Goal: Transaction & Acquisition: Purchase product/service

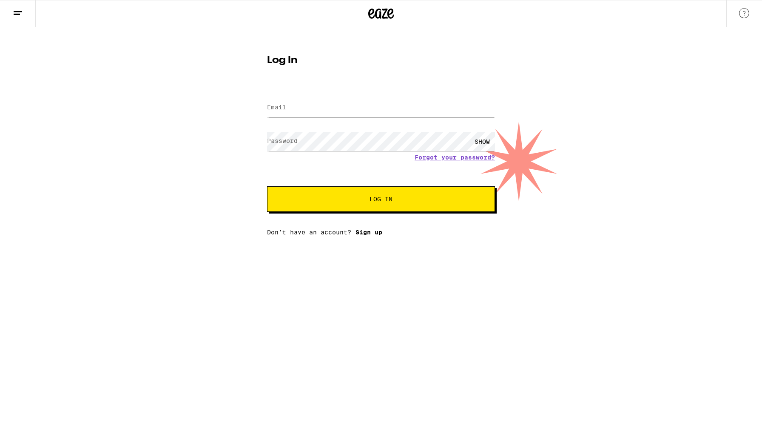
click at [375, 233] on link "Sign up" at bounding box center [368, 232] width 27 height 7
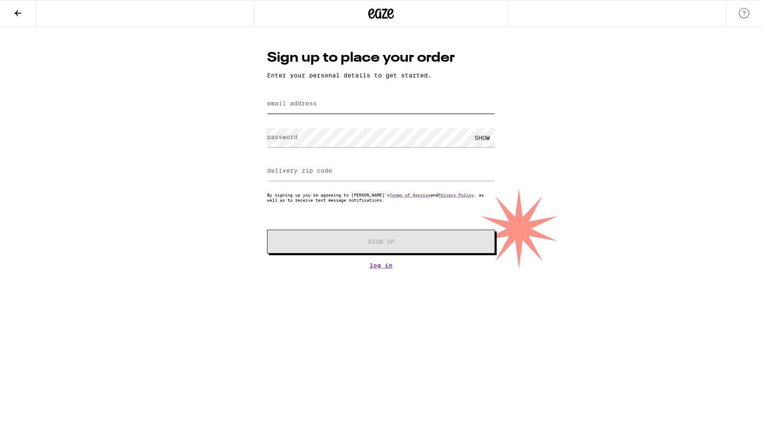
click at [394, 105] on input "email address" at bounding box center [381, 103] width 228 height 19
type input "[EMAIL_ADDRESS][DOMAIN_NAME]"
click at [304, 170] on label "delivery zip code" at bounding box center [299, 170] width 65 height 7
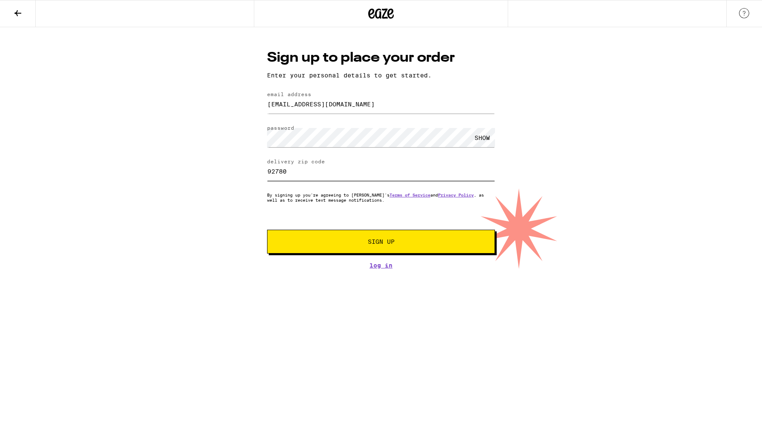
type input "92780"
click at [302, 242] on span "Sign Up" at bounding box center [380, 241] width 169 height 6
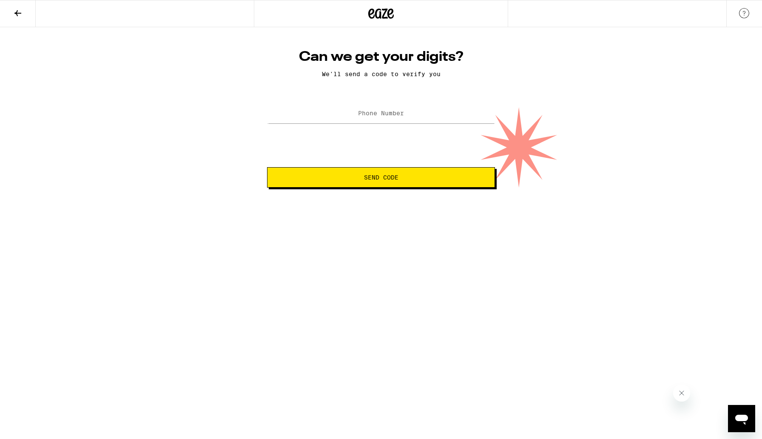
click at [394, 116] on label "Phone Number" at bounding box center [381, 113] width 46 height 7
type input "[PHONE_NUMBER]"
click at [402, 177] on span "Send Code" at bounding box center [380, 177] width 213 height 6
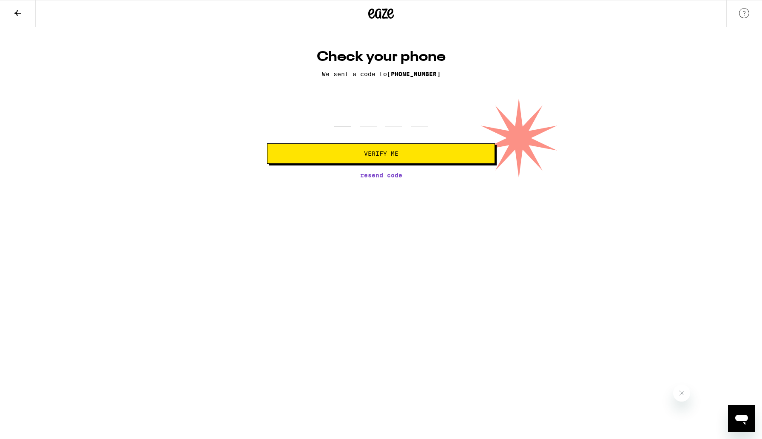
click at [344, 116] on input "tel" at bounding box center [342, 113] width 17 height 25
type input "8"
type input "4"
type input "9"
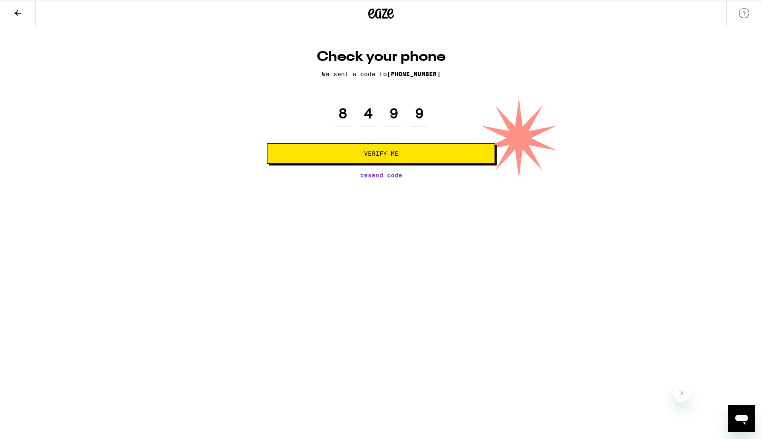
click at [333, 146] on button "Verify Me" at bounding box center [381, 153] width 228 height 20
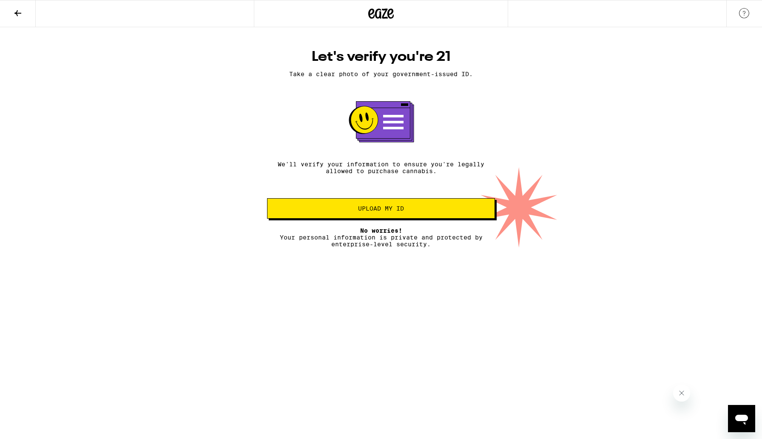
click at [358, 211] on span "Upload my ID" at bounding box center [381, 208] width 46 height 6
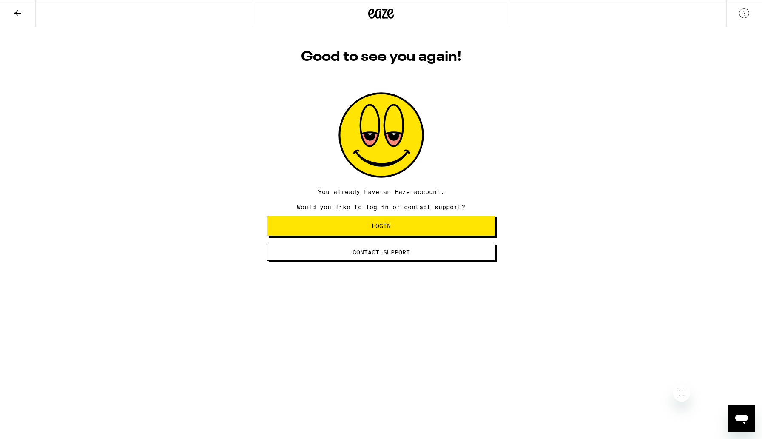
click at [385, 232] on button "Login" at bounding box center [381, 225] width 228 height 20
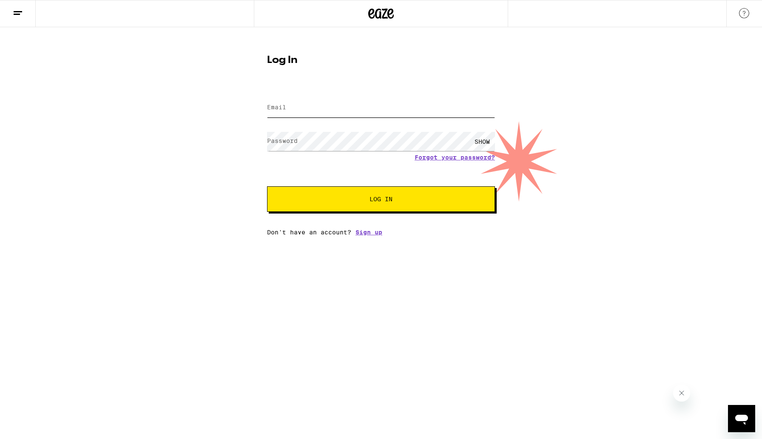
click at [400, 106] on input "Email" at bounding box center [381, 107] width 228 height 19
click at [411, 114] on input "Email" at bounding box center [381, 107] width 228 height 19
type input "[EMAIL_ADDRESS][DOMAIN_NAME]"
click at [485, 142] on div "SHOW" at bounding box center [482, 141] width 26 height 19
click at [443, 188] on button "Log In" at bounding box center [381, 199] width 228 height 26
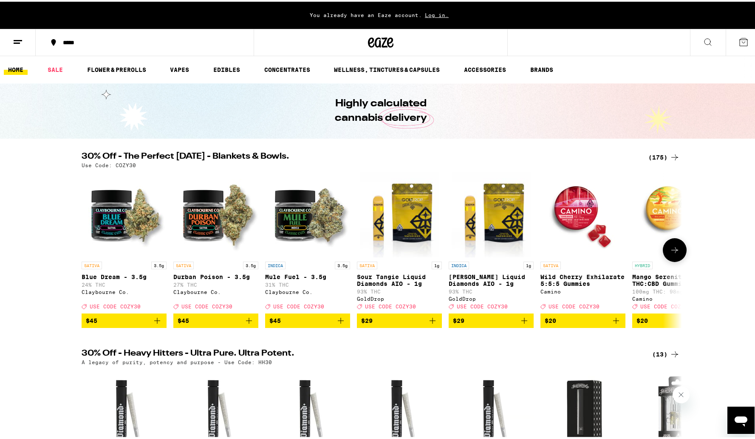
click at [336, 324] on icon "Add to bag" at bounding box center [341, 319] width 10 height 10
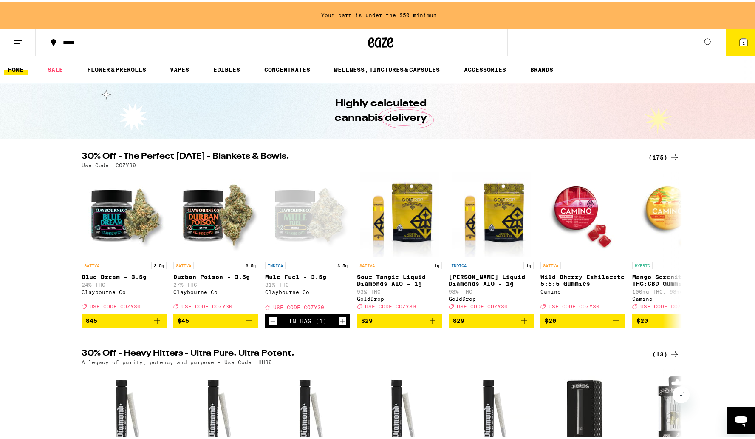
click at [663, 153] on div "(175)" at bounding box center [664, 155] width 31 height 10
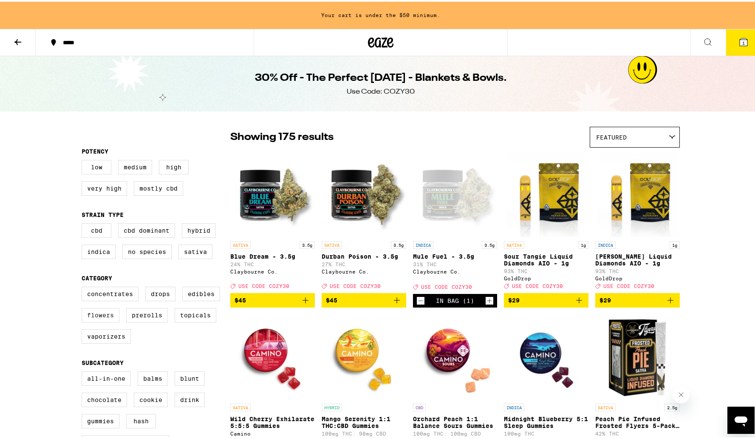
click at [93, 320] on label "Flowers" at bounding box center [101, 313] width 38 height 14
click at [84, 286] on input "Flowers" at bounding box center [83, 286] width 0 height 0
checkbox input "true"
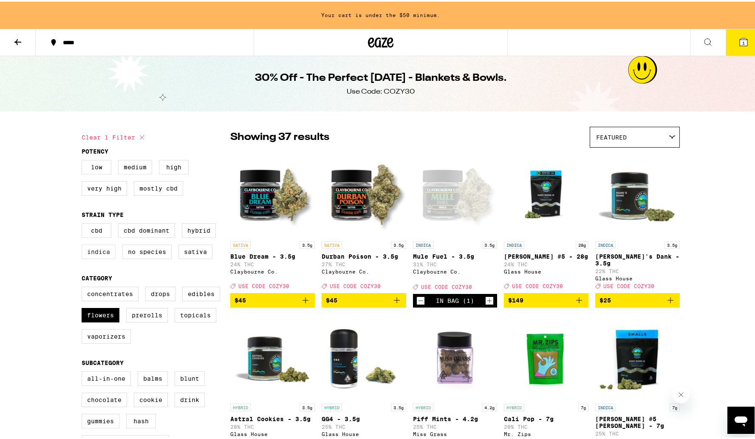
click at [99, 257] on label "Indica" at bounding box center [99, 250] width 34 height 14
click at [84, 223] on input "Indica" at bounding box center [83, 223] width 0 height 0
checkbox input "true"
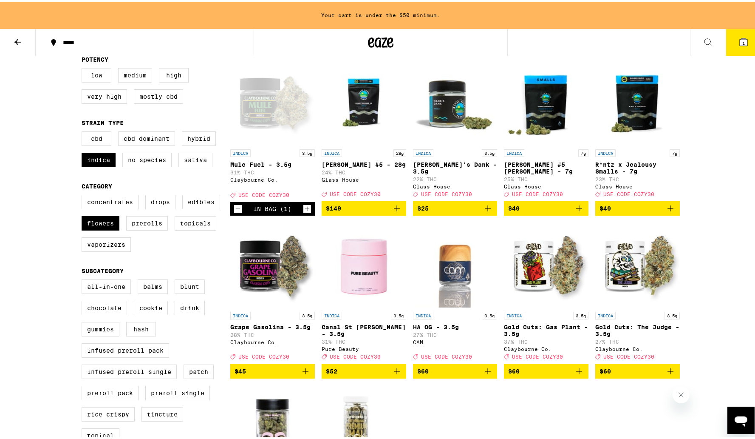
scroll to position [90, 0]
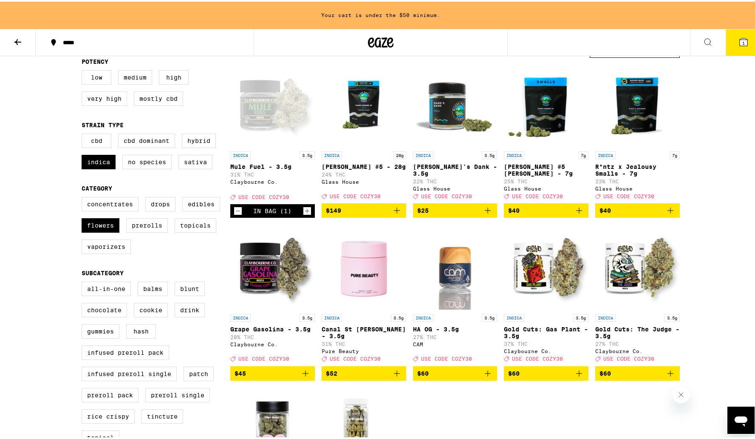
click at [302, 377] on icon "Add to bag" at bounding box center [305, 371] width 10 height 10
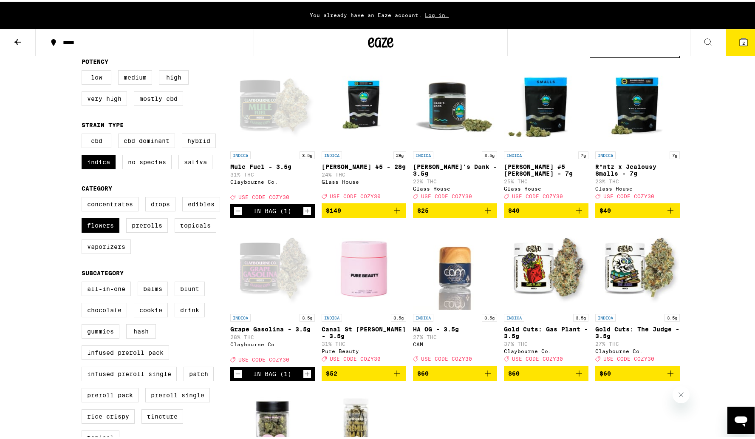
click at [739, 36] on icon at bounding box center [744, 40] width 10 height 10
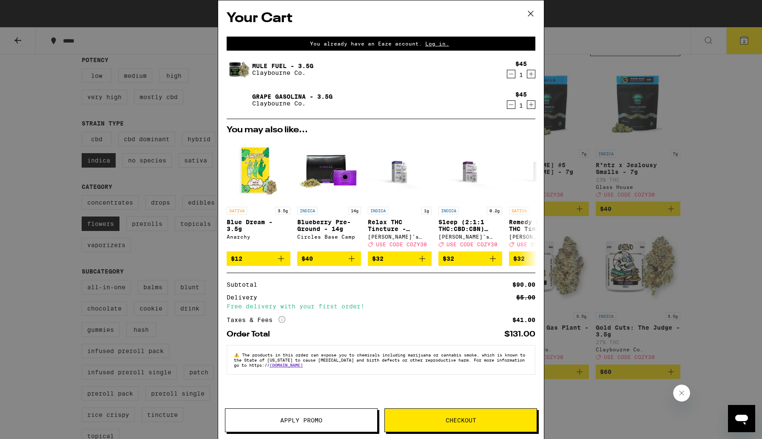
click at [280, 423] on span "Apply Promo" at bounding box center [301, 420] width 42 height 6
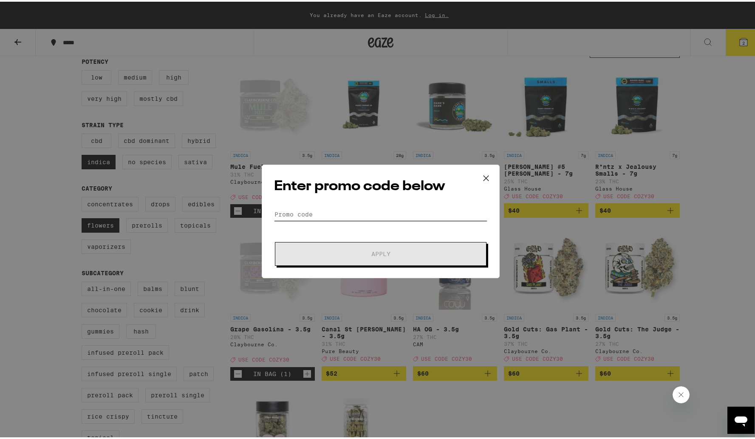
click at [335, 210] on input "Promo Code" at bounding box center [380, 212] width 213 height 13
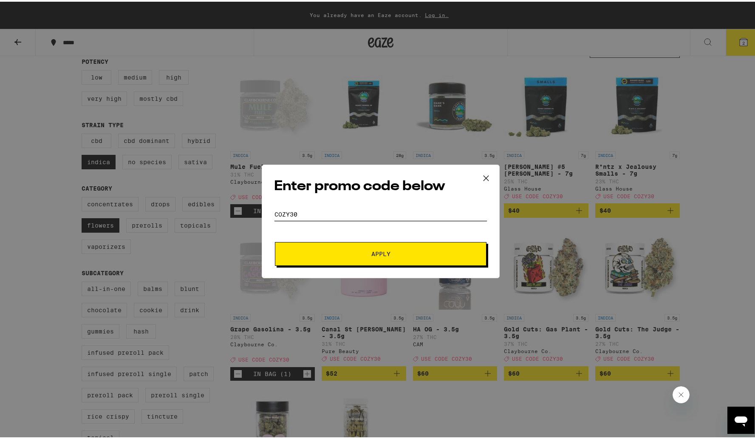
type input "cozy30"
click at [335, 245] on button "Apply" at bounding box center [381, 252] width 212 height 24
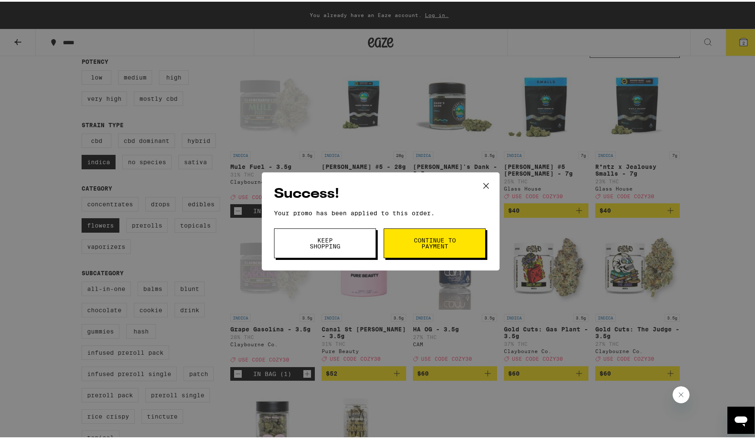
click at [419, 242] on span "Continue to payment" at bounding box center [434, 241] width 43 height 12
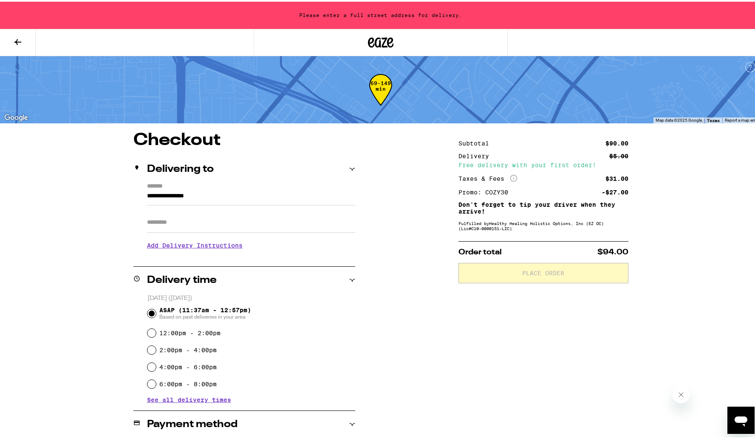
drag, startPoint x: 215, startPoint y: 193, endPoint x: 126, endPoint y: 183, distance: 89.8
click at [126, 183] on div "**********" at bounding box center [381, 363] width 612 height 467
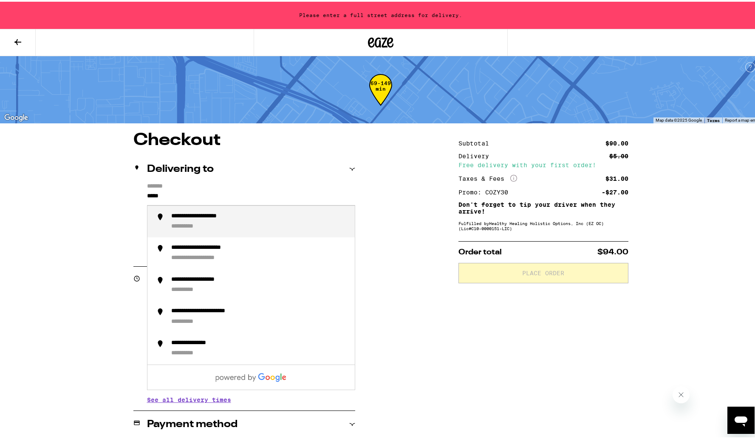
click at [211, 214] on div "**********" at bounding box center [211, 215] width 81 height 8
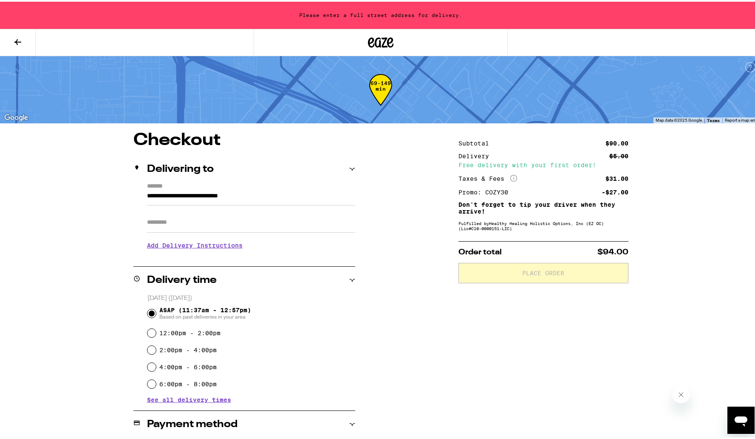
type input "**********"
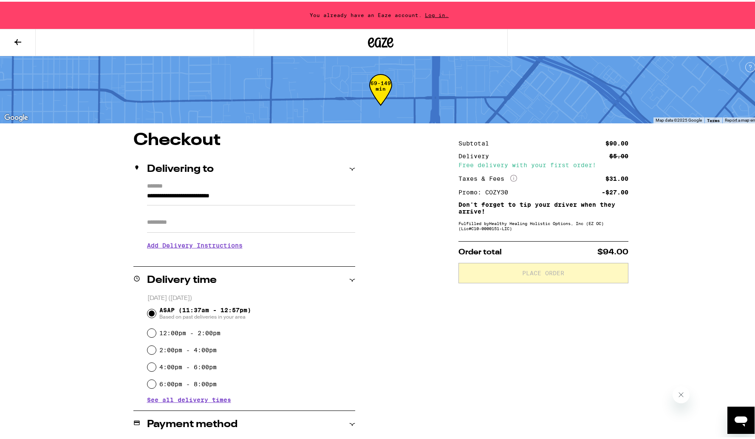
click at [204, 222] on input "Apt/Suite" at bounding box center [251, 220] width 208 height 20
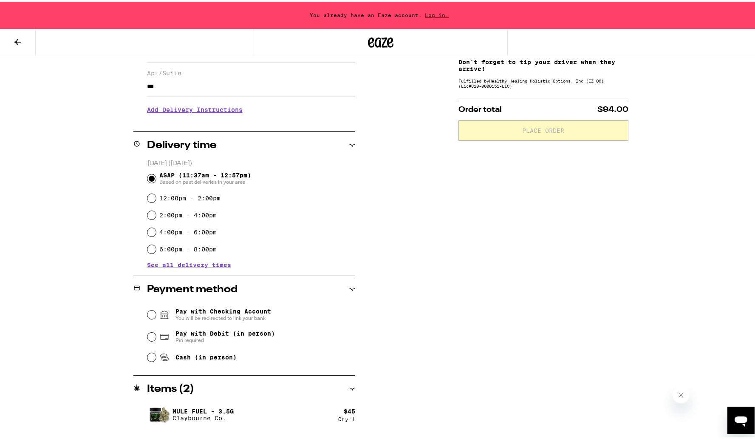
scroll to position [166, 0]
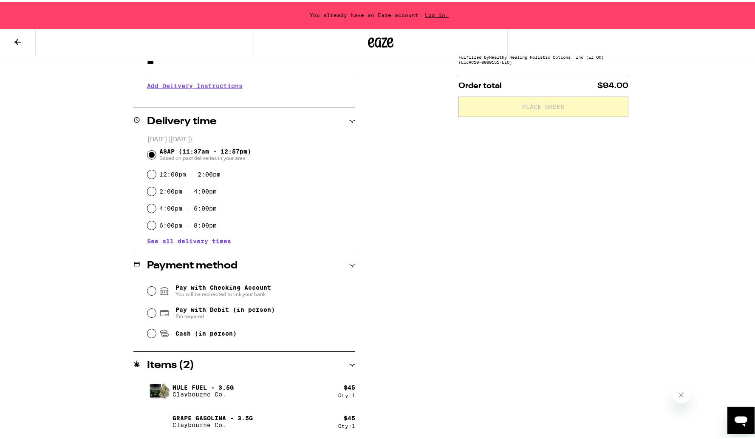
type input "***"
click at [150, 290] on input "Pay with Checking Account You will be redirected to link your bank" at bounding box center [151, 289] width 9 height 9
click at [151, 292] on input "Pay with Checking Account You will be redirected to link your bank" at bounding box center [151, 289] width 9 height 9
click at [147, 289] on input "Pay with Checking Account You will be redirected to link your bank" at bounding box center [151, 289] width 9 height 9
click at [150, 290] on input "Pay with Checking Account You will be redirected to link your bank" at bounding box center [151, 289] width 9 height 9
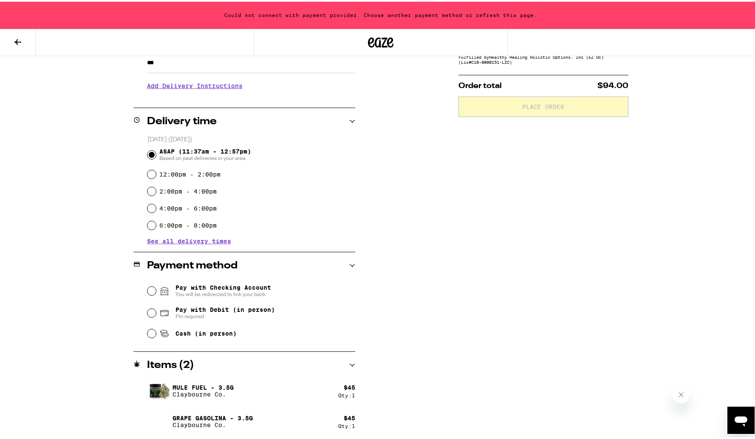
click at [431, 16] on div "Could not connect with payment provider. Choose another payment method or refre…" at bounding box center [381, 13] width 762 height 27
click at [152, 292] on div "Pay with Checking Account You will be redirected to link your bank" at bounding box center [251, 289] width 208 height 22
click at [150, 288] on input "Pay with Checking Account You will be redirected to link your bank" at bounding box center [151, 289] width 9 height 9
click at [147, 288] on input "Pay with Checking Account You will be redirected to link your bank" at bounding box center [151, 289] width 9 height 9
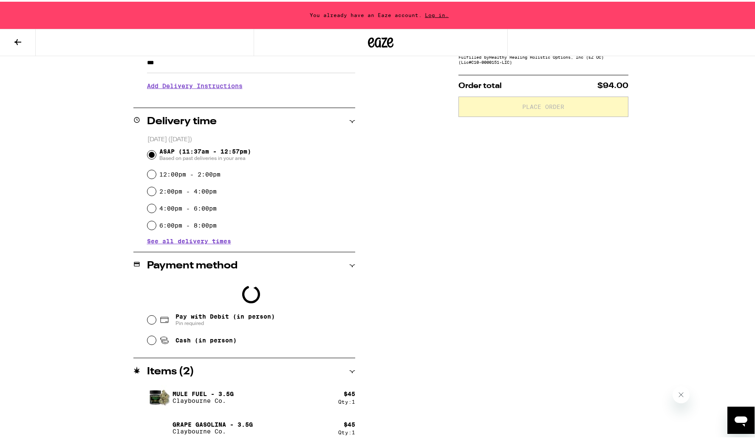
click at [425, 16] on span "Log in." at bounding box center [437, 14] width 30 height 6
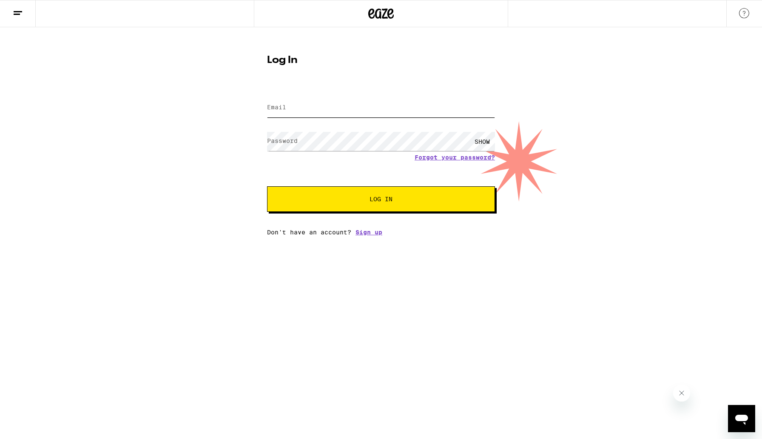
click at [353, 108] on input "Email" at bounding box center [381, 107] width 228 height 19
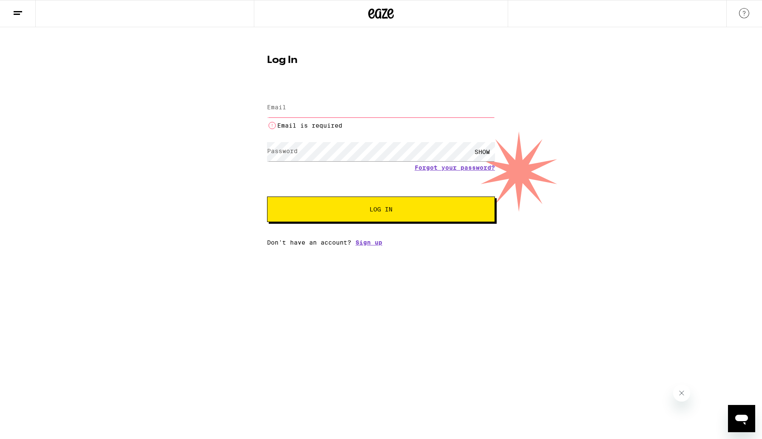
type input "[EMAIL_ADDRESS][DOMAIN_NAME]"
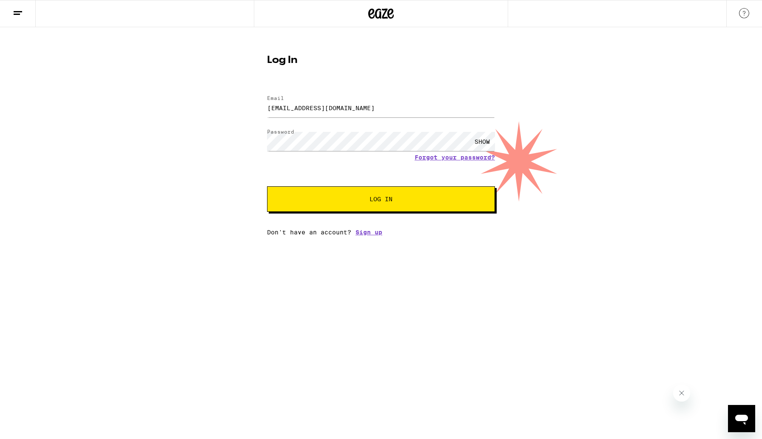
click at [377, 204] on button "Log In" at bounding box center [381, 199] width 228 height 26
